Goal: Use online tool/utility: Utilize a website feature to perform a specific function

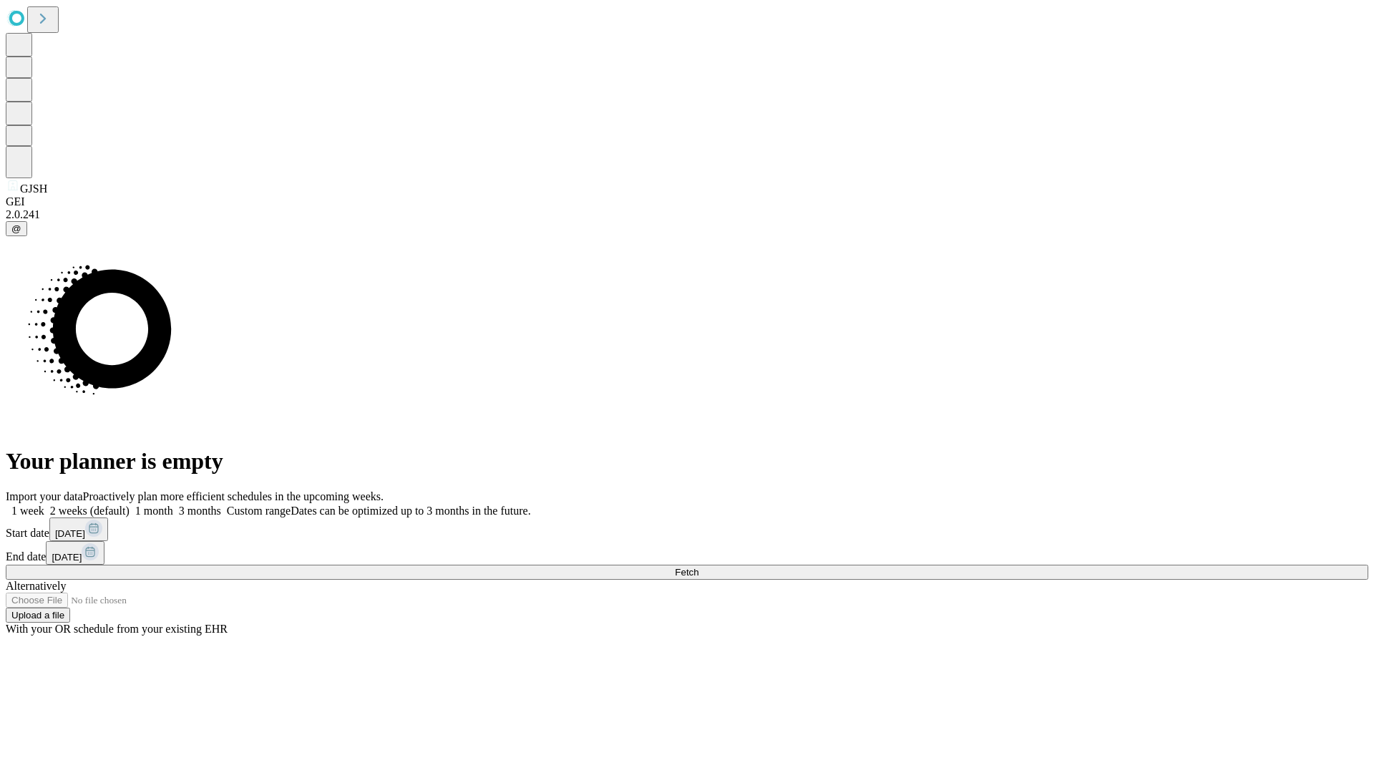
click at [698, 567] on span "Fetch" at bounding box center [687, 572] width 24 height 11
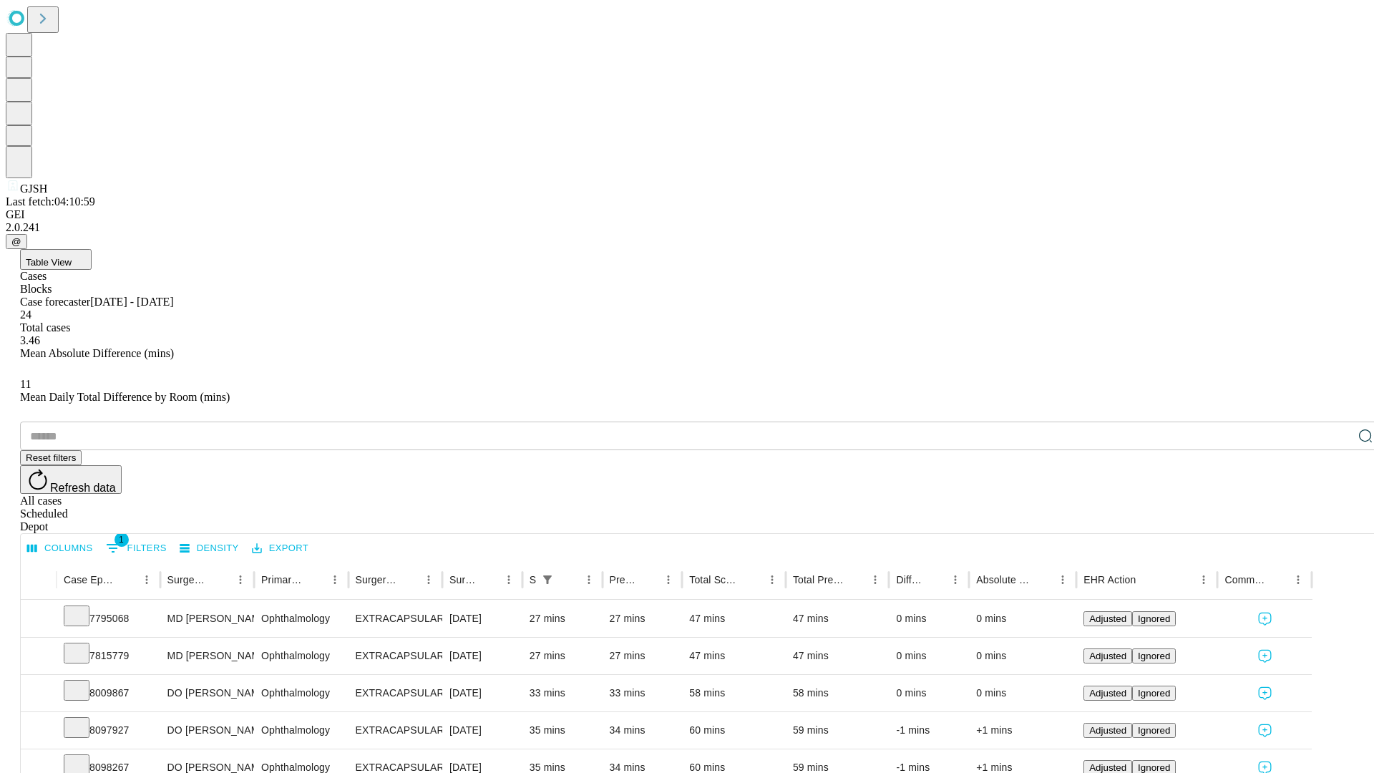
click at [72, 257] on span "Table View" at bounding box center [49, 262] width 46 height 11
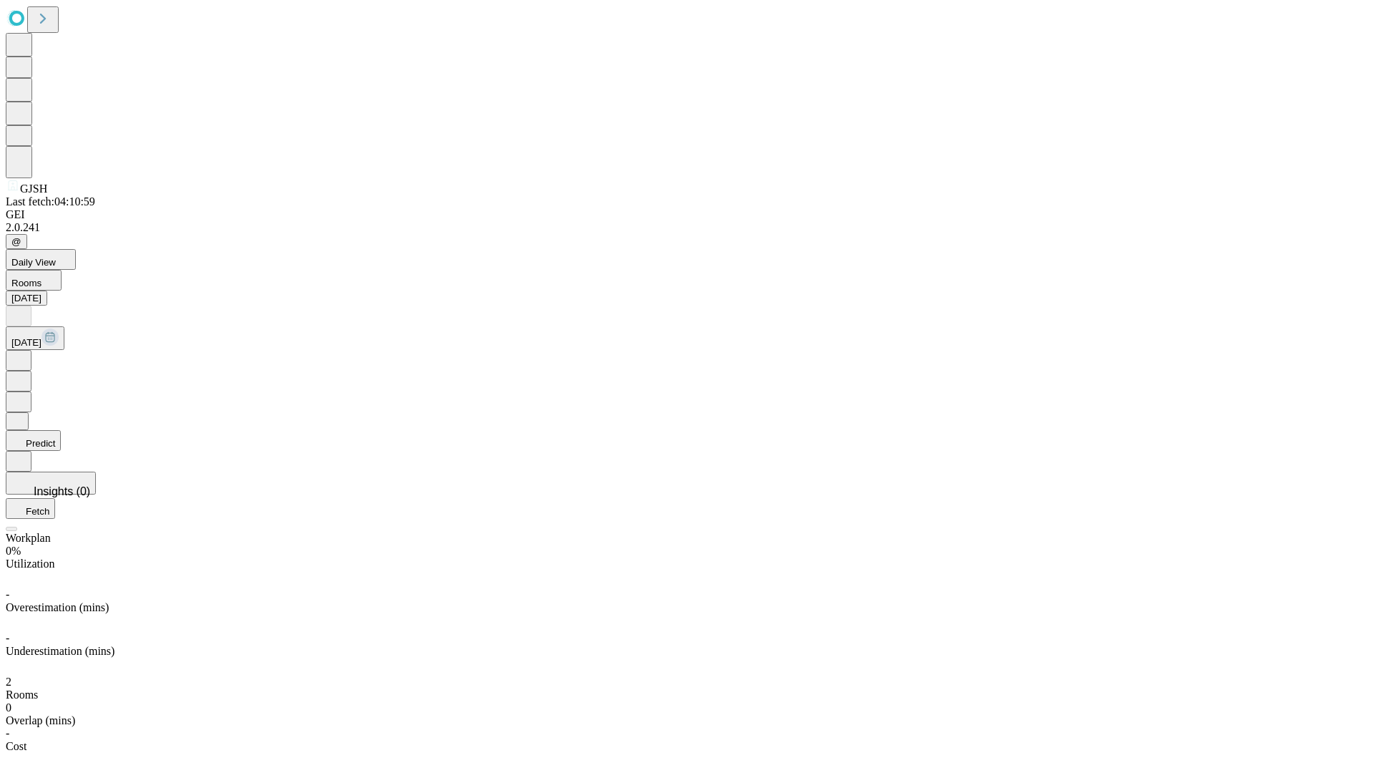
click at [61, 430] on button "Predict" at bounding box center [33, 440] width 55 height 21
